Goal: Information Seeking & Learning: Find specific fact

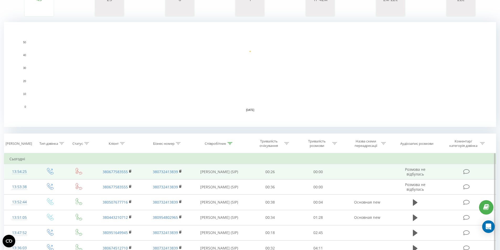
scroll to position [131, 0]
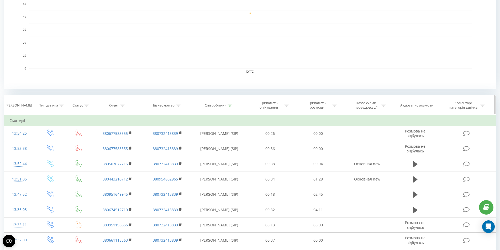
click at [228, 106] on icon at bounding box center [230, 105] width 5 height 3
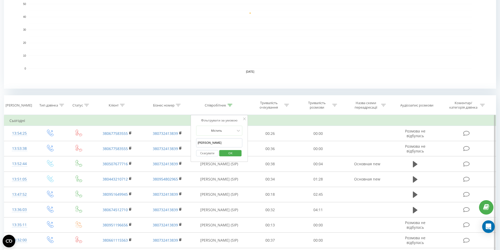
drag, startPoint x: 219, startPoint y: 143, endPoint x: 108, endPoint y: 124, distance: 113.4
type input "геля"
click at [234, 153] on span "OK" at bounding box center [230, 153] width 15 height 8
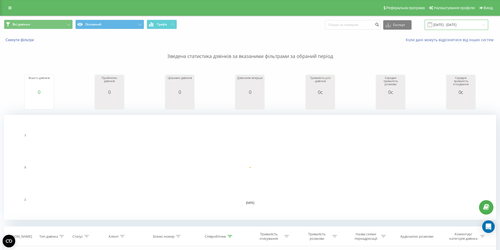
click at [445, 25] on input "[DATE] - [DATE]" at bounding box center [457, 25] width 64 height 10
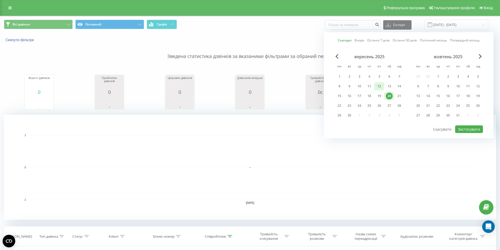
click at [381, 88] on div "12" at bounding box center [379, 86] width 7 height 7
click at [466, 129] on button "Застосувати" at bounding box center [469, 129] width 28 height 8
type input "12.09.2025 - 12.09.2025"
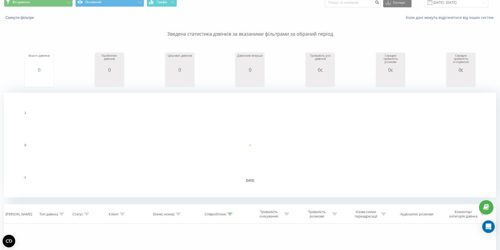
scroll to position [52, 0]
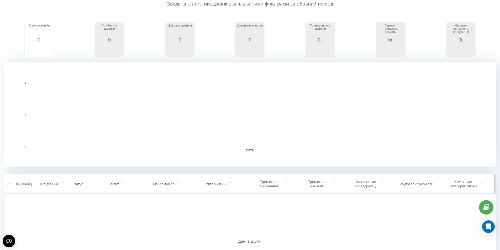
click at [231, 187] on th "Співробітник" at bounding box center [219, 183] width 54 height 19
click at [230, 183] on icon at bounding box center [230, 184] width 5 height 3
click at [214, 220] on input "геля" at bounding box center [219, 221] width 46 height 9
drag, startPoint x: 214, startPoint y: 220, endPoint x: 67, endPoint y: 202, distance: 148.4
click at [67, 202] on div "Фільтрувати за умовою Дорівнює Введіть значення Скасувати OK Фільтрувати за умо…" at bounding box center [250, 253] width 492 height 118
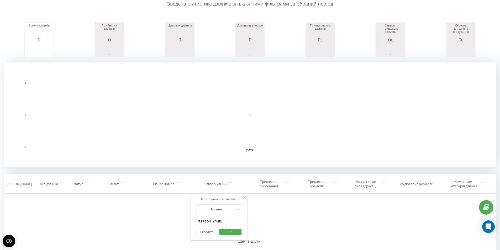
click at [228, 233] on span "OK" at bounding box center [230, 232] width 15 height 8
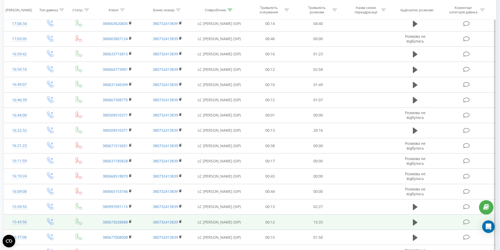
scroll to position [409, 0]
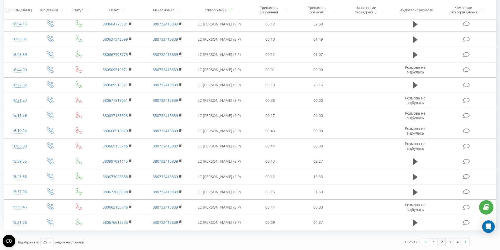
click at [441, 243] on link "2" at bounding box center [442, 242] width 8 height 7
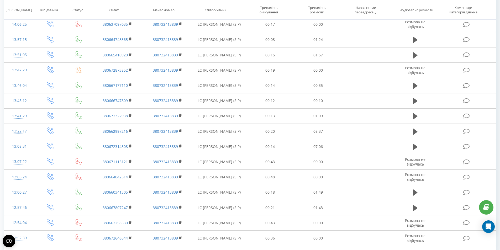
scroll to position [409, 0]
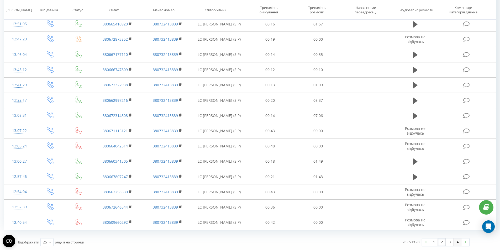
click at [458, 242] on link "4" at bounding box center [458, 242] width 8 height 7
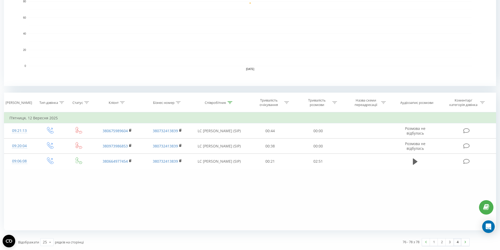
scroll to position [134, 0]
click at [451, 240] on link "3" at bounding box center [450, 242] width 8 height 7
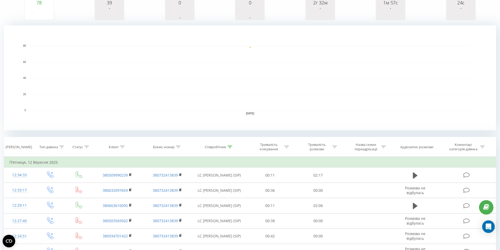
scroll to position [67, 0]
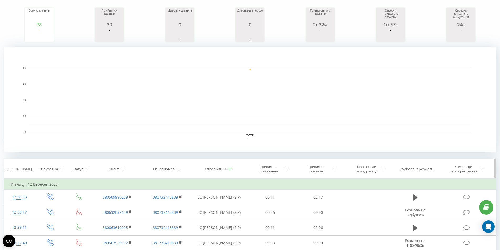
click at [219, 169] on div "Співробітник" at bounding box center [216, 169] width 22 height 4
drag, startPoint x: 212, startPoint y: 208, endPoint x: 197, endPoint y: 211, distance: 15.0
click at [197, 211] on input "ЮЛІЯ" at bounding box center [219, 206] width 46 height 9
type input "ЮЛЯ"
click at [236, 217] on span "OK" at bounding box center [230, 217] width 15 height 8
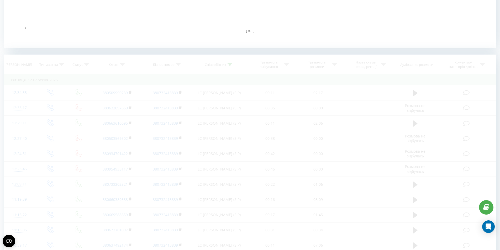
scroll to position [172, 0]
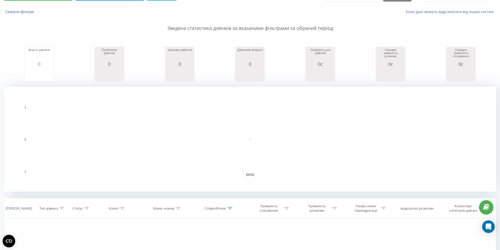
scroll to position [79, 0]
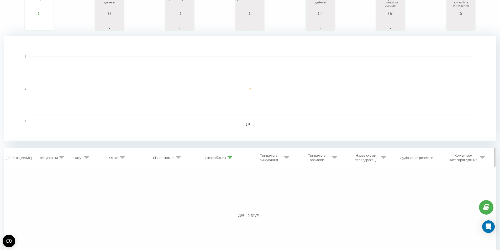
click at [223, 158] on div "Співробітник" at bounding box center [216, 158] width 22 height 4
click at [230, 207] on span "OK" at bounding box center [230, 206] width 15 height 8
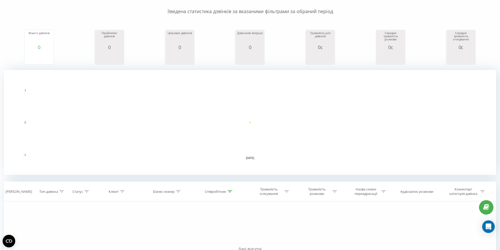
scroll to position [97, 0]
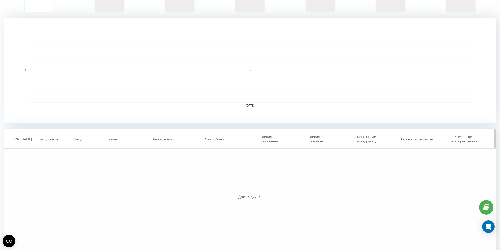
click at [232, 139] on icon at bounding box center [230, 139] width 5 height 3
drag, startPoint x: 226, startPoint y: 171, endPoint x: 187, endPoint y: 178, distance: 39.4
click at [187, 178] on div "Фільтрувати за умовою Дорівнює Введіть значення Скасувати OK Фільтрувати за умо…" at bounding box center [250, 208] width 492 height 118
click at [219, 175] on input "ЮЛЯ" at bounding box center [219, 176] width 46 height 9
drag, startPoint x: 219, startPoint y: 175, endPoint x: 196, endPoint y: 177, distance: 23.1
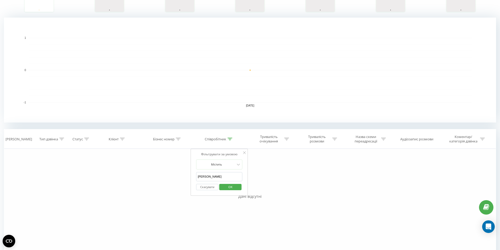
click at [196, 177] on div "Фільтрувати за умовою Містить ЮЛЯ Скасувати OK" at bounding box center [219, 172] width 57 height 47
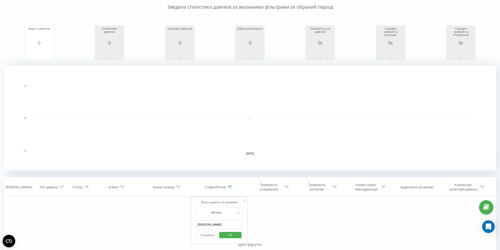
scroll to position [0, 0]
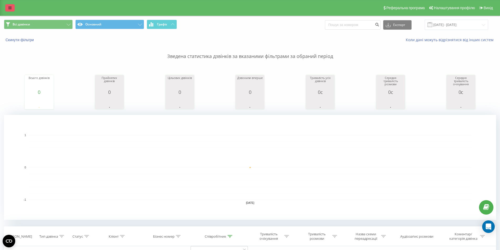
click at [12, 10] on link at bounding box center [9, 7] width 9 height 7
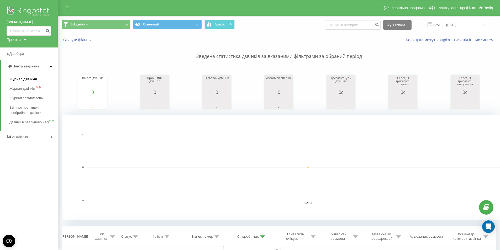
click at [23, 82] on span "Журнал дзвінків" at bounding box center [23, 79] width 28 height 5
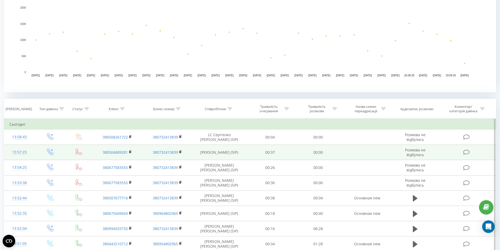
scroll to position [131, 0]
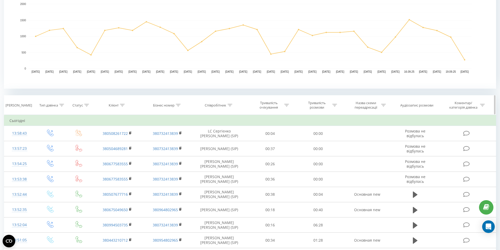
click at [230, 106] on icon at bounding box center [230, 105] width 5 height 3
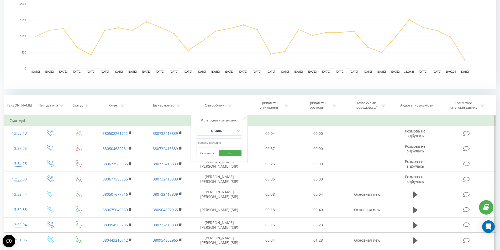
click at [214, 144] on input "text" at bounding box center [219, 142] width 46 height 9
click at [205, 143] on input "text" at bounding box center [219, 142] width 46 height 9
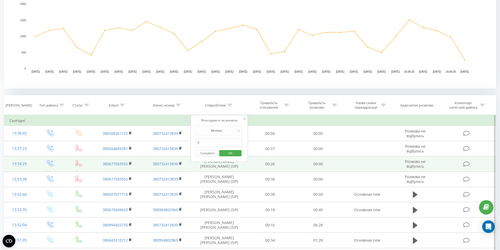
type input "геля"
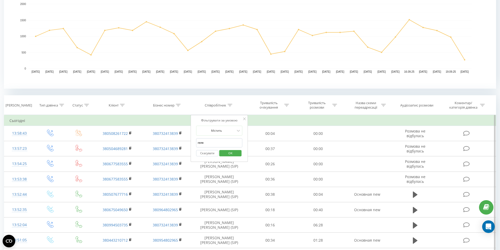
click at [229, 152] on span "OK" at bounding box center [230, 153] width 15 height 8
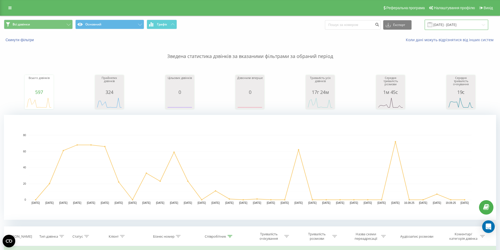
click at [448, 24] on input "[DATE] - [DATE]" at bounding box center [457, 25] width 64 height 10
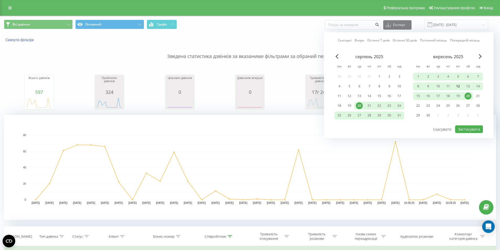
click at [458, 85] on div "12" at bounding box center [458, 86] width 7 height 7
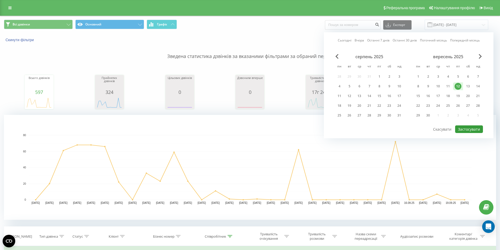
click at [469, 127] on button "Застосувати" at bounding box center [469, 129] width 28 height 8
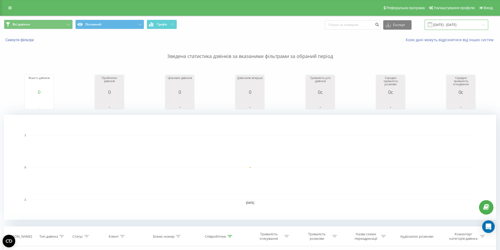
click at [458, 23] on input "12.09.2025 - 12.09.2025" at bounding box center [457, 25] width 64 height 10
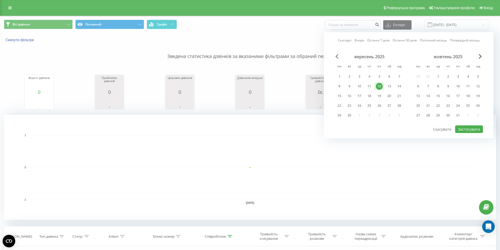
click at [337, 57] on span "Previous Month" at bounding box center [336, 56] width 3 height 5
click at [402, 105] on div "24" at bounding box center [399, 105] width 7 height 7
click at [462, 128] on button "Застосувати" at bounding box center [469, 129] width 28 height 8
type input "24.08.2025 - 24.08.2025"
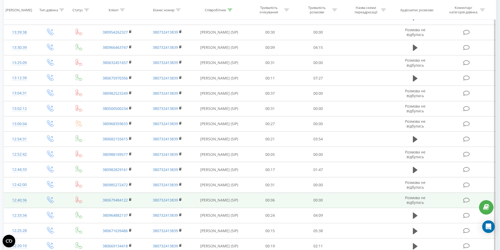
scroll to position [409, 0]
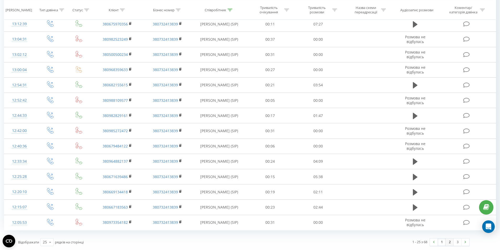
click at [451, 242] on link "2" at bounding box center [450, 242] width 8 height 7
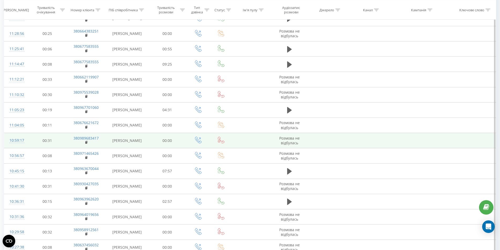
scroll to position [213, 0]
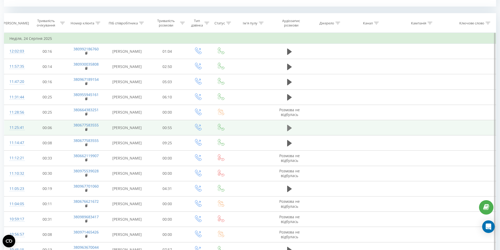
click at [291, 130] on icon at bounding box center [289, 127] width 5 height 7
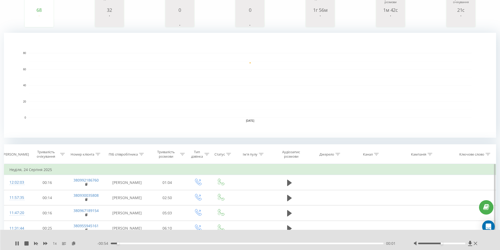
scroll to position [187, 0]
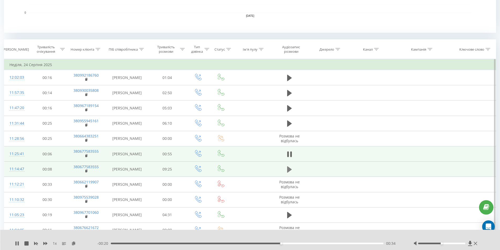
click at [289, 170] on icon at bounding box center [289, 169] width 5 height 6
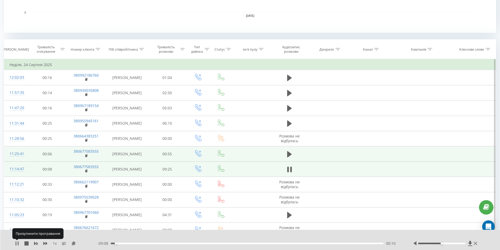
click at [17, 244] on icon at bounding box center [15, 243] width 1 height 4
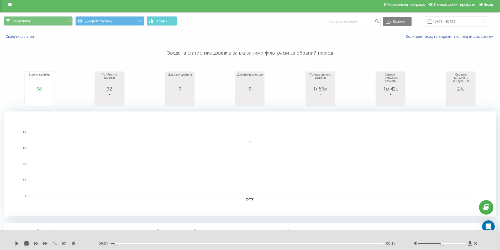
scroll to position [0, 0]
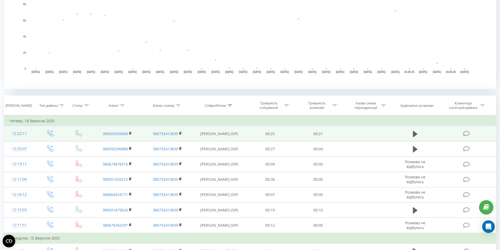
scroll to position [131, 0]
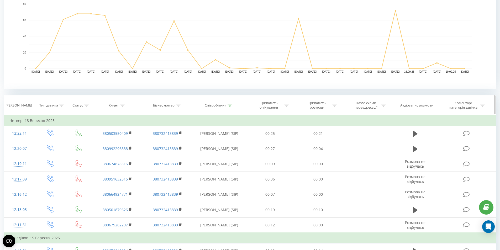
click at [232, 106] on icon at bounding box center [230, 105] width 5 height 3
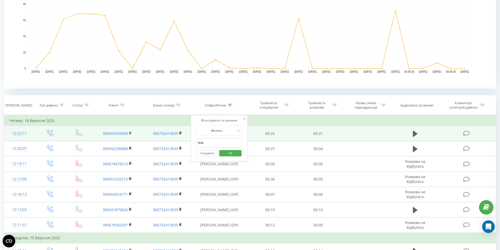
drag, startPoint x: 216, startPoint y: 141, endPoint x: 132, endPoint y: 135, distance: 84.2
paste input "[PHONE_NUMBER]"
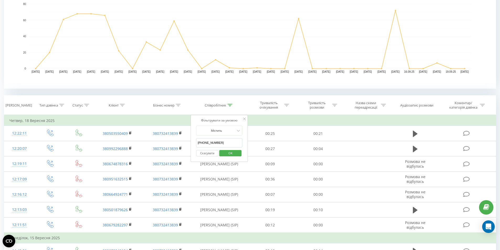
type input "[PHONE_NUMBER]"
click at [242, 119] on div "Фільтрувати за умовою" at bounding box center [219, 120] width 46 height 5
drag, startPoint x: 244, startPoint y: 118, endPoint x: 205, endPoint y: 154, distance: 52.4
click at [220, 145] on div "Фільтрувати за умовою Містить [PHONE_NUMBER] Скасувати OK" at bounding box center [219, 138] width 57 height 47
click at [204, 154] on button "Скасувати" at bounding box center [207, 153] width 22 height 7
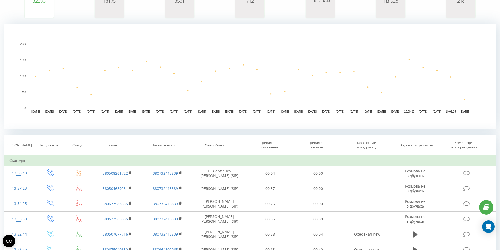
scroll to position [52, 0]
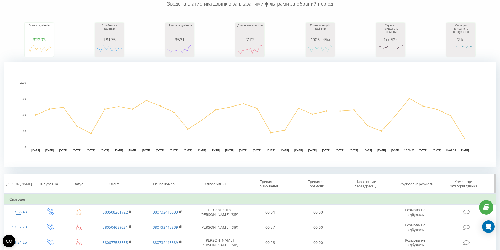
click at [123, 181] on th "Клієнт" at bounding box center [117, 183] width 50 height 19
click at [123, 183] on icon at bounding box center [122, 184] width 5 height 3
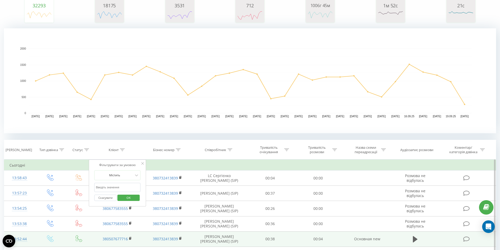
scroll to position [131, 0]
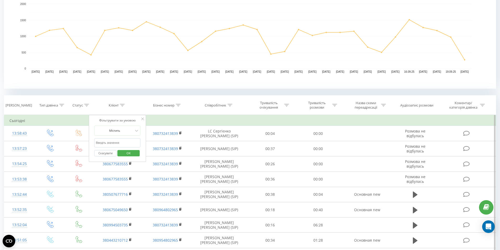
click at [116, 144] on input "text" at bounding box center [117, 142] width 46 height 9
paste input "[PHONE_NUMBER]"
click at [126, 154] on span "OK" at bounding box center [128, 153] width 15 height 8
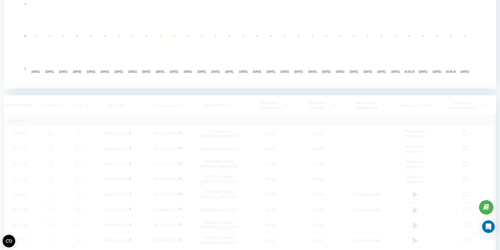
scroll to position [119, 0]
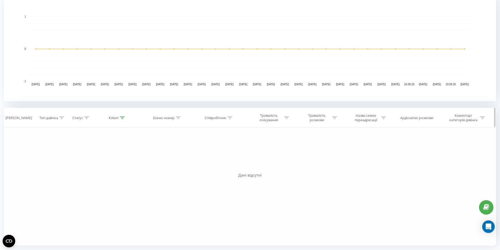
click at [116, 118] on div "Клієнт" at bounding box center [114, 118] width 10 height 4
click at [98, 156] on input "[PHONE_NUMBER]" at bounding box center [117, 155] width 46 height 9
type input "380979341512"
click at [128, 166] on span "OK" at bounding box center [128, 166] width 15 height 8
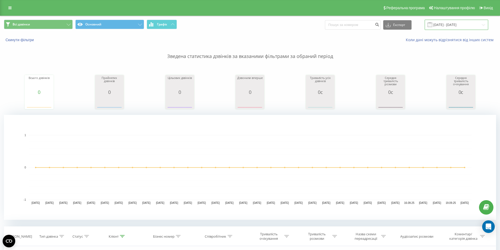
click at [443, 25] on input "[DATE] - [DATE]" at bounding box center [457, 25] width 64 height 10
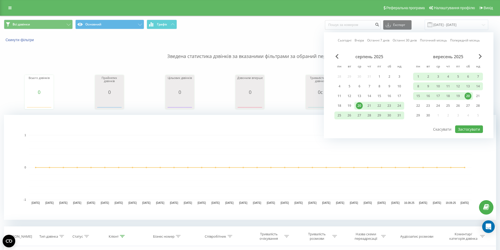
click at [468, 96] on div "20" at bounding box center [468, 96] width 7 height 7
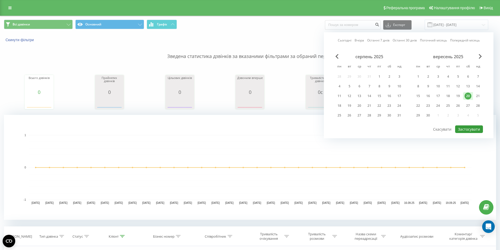
click at [468, 131] on button "Застосувати" at bounding box center [469, 129] width 28 height 8
type input "[DATE] - [DATE]"
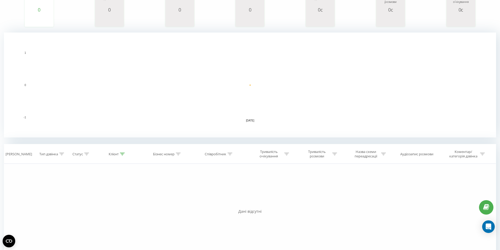
scroll to position [119, 0]
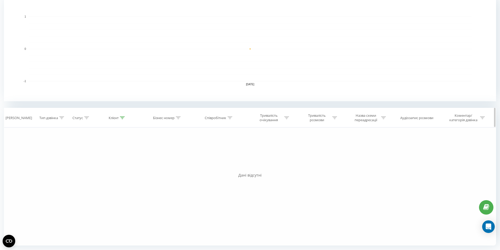
click at [113, 117] on div "Клієнт" at bounding box center [114, 118] width 10 height 4
click at [120, 166] on button "OK" at bounding box center [128, 166] width 22 height 7
click at [219, 119] on div "Співробітник" at bounding box center [216, 118] width 22 height 4
click at [112, 119] on div "Клієнт" at bounding box center [114, 118] width 10 height 4
click at [133, 164] on span "OK" at bounding box center [128, 166] width 15 height 8
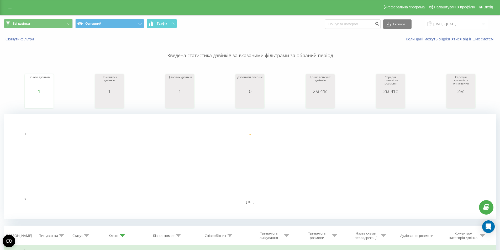
scroll to position [0, 0]
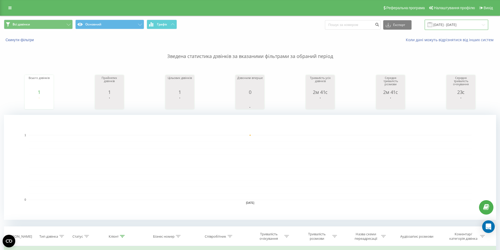
click at [448, 28] on input "[DATE] - [DATE]" at bounding box center [457, 25] width 64 height 10
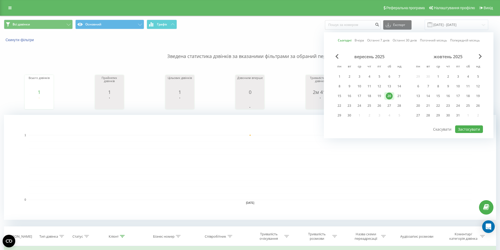
click at [387, 97] on div "20" at bounding box center [389, 96] width 7 height 7
click at [366, 149] on rect "A chart." at bounding box center [250, 167] width 443 height 65
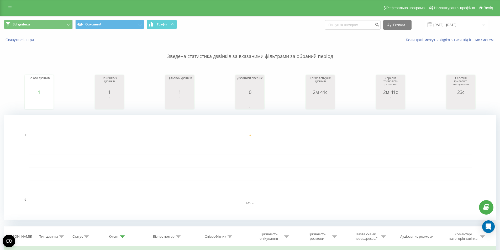
click at [444, 24] on input "[DATE] - [DATE]" at bounding box center [457, 25] width 64 height 10
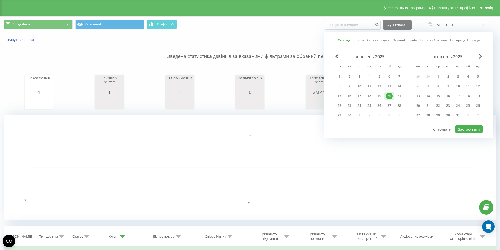
click at [390, 96] on div "20" at bounding box center [389, 96] width 7 height 7
click at [463, 127] on button "Застосувати" at bounding box center [469, 129] width 28 height 8
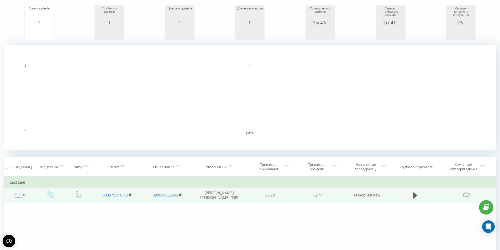
scroll to position [79, 0]
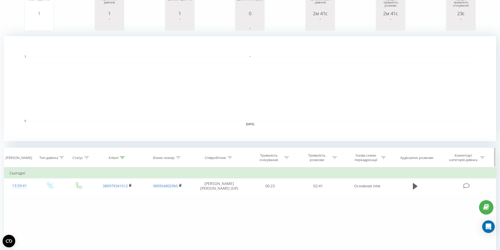
click at [230, 158] on icon at bounding box center [230, 157] width 5 height 3
click at [217, 194] on input "text" at bounding box center [219, 195] width 46 height 9
type input "[PERSON_NAME]"
click at [227, 206] on span "OK" at bounding box center [230, 206] width 15 height 8
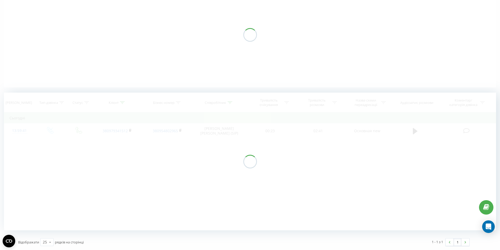
scroll to position [60, 0]
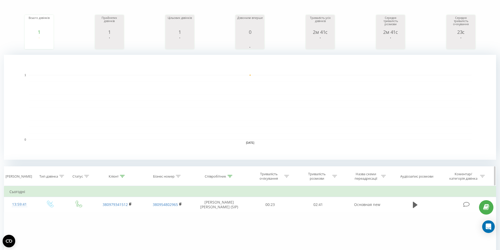
click at [118, 177] on div "Клієнт" at bounding box center [114, 176] width 10 height 4
click at [105, 222] on button "Скасувати" at bounding box center [105, 224] width 22 height 7
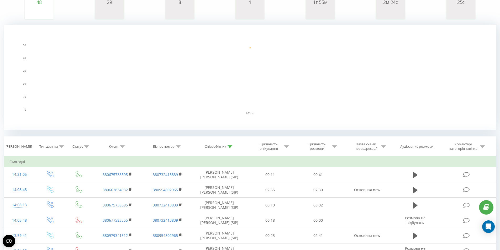
scroll to position [139, 0]
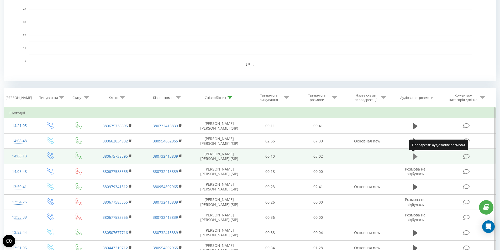
click at [415, 154] on icon at bounding box center [415, 156] width 5 height 7
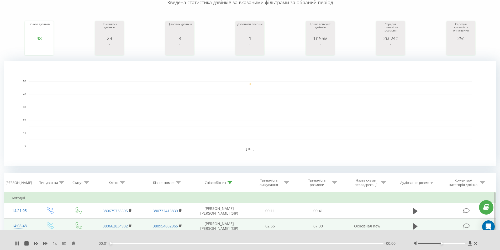
scroll to position [0, 0]
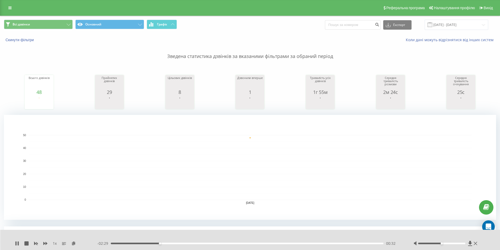
click at [152, 243] on div "- 02:29 00:32 00:32" at bounding box center [248, 243] width 303 height 5
click at [151, 243] on div "00:27" at bounding box center [247, 244] width 273 height 2
click at [20, 246] on div "1 x - 02:30 00:31 00:31" at bounding box center [250, 240] width 500 height 20
click at [14, 242] on div "1 x - 02:30 00:32 00:32" at bounding box center [250, 240] width 500 height 20
click at [18, 245] on icon at bounding box center [17, 243] width 4 height 4
